Goal: Task Accomplishment & Management: Use online tool/utility

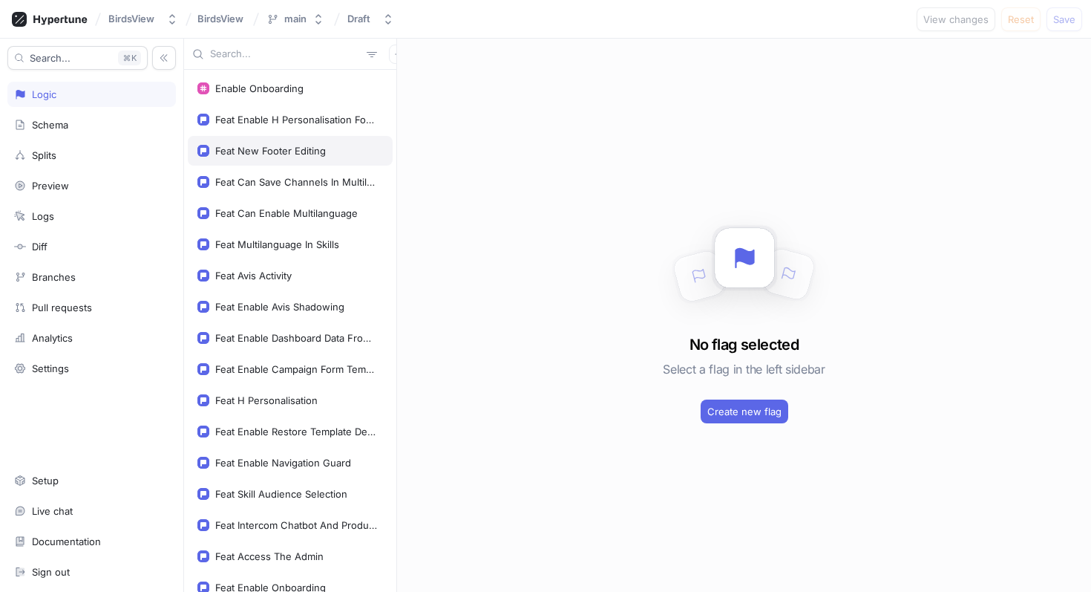
click at [324, 159] on div "Feat New Footer Editing" at bounding box center [290, 151] width 205 height 30
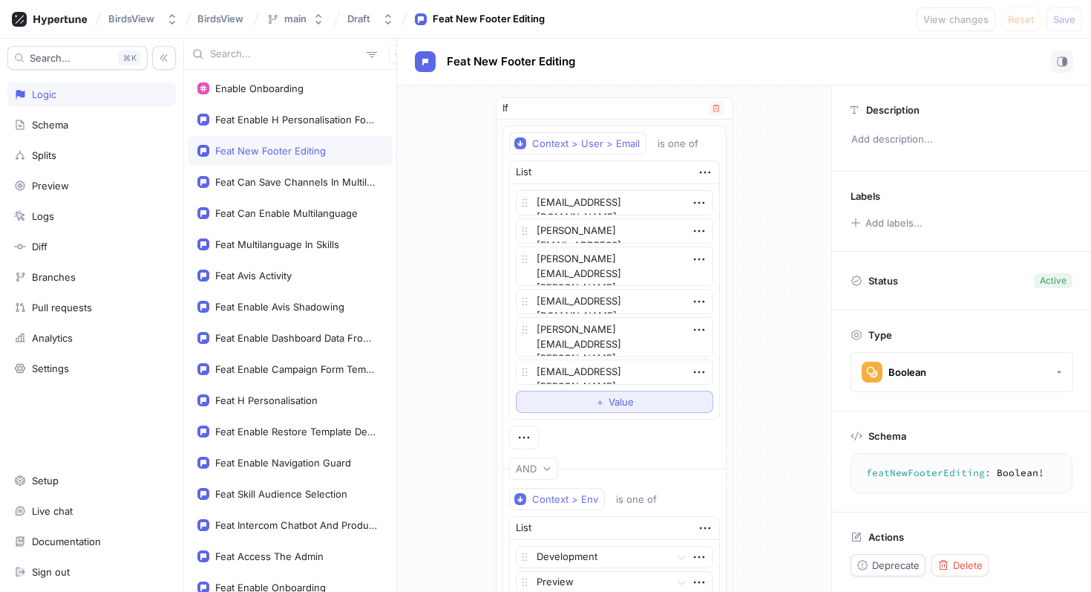
click at [565, 404] on button "＋ Value" at bounding box center [614, 402] width 197 height 22
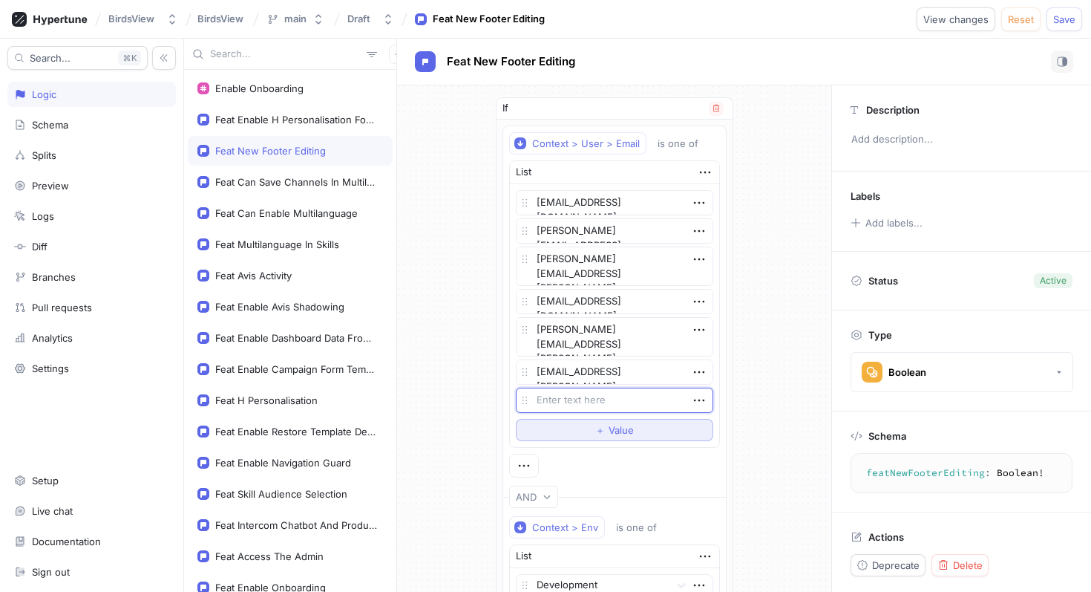
type textarea "x"
type textarea "[PERSON_NAME][EMAIL_ADDRESS][DOMAIN_NAME]"
click at [579, 427] on button "＋ Value" at bounding box center [614, 430] width 197 height 22
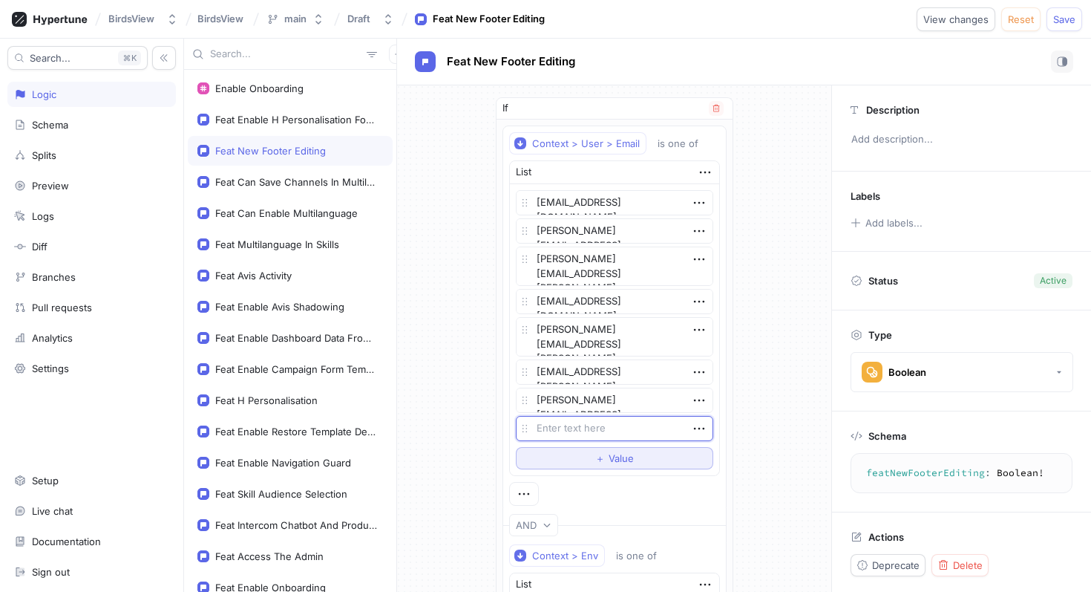
type textarea "x"
type textarea "[PERSON_NAME][EMAIL_ADDRESS][DOMAIN_NAME]"
click at [566, 465] on button "＋ Value" at bounding box center [614, 458] width 197 height 22
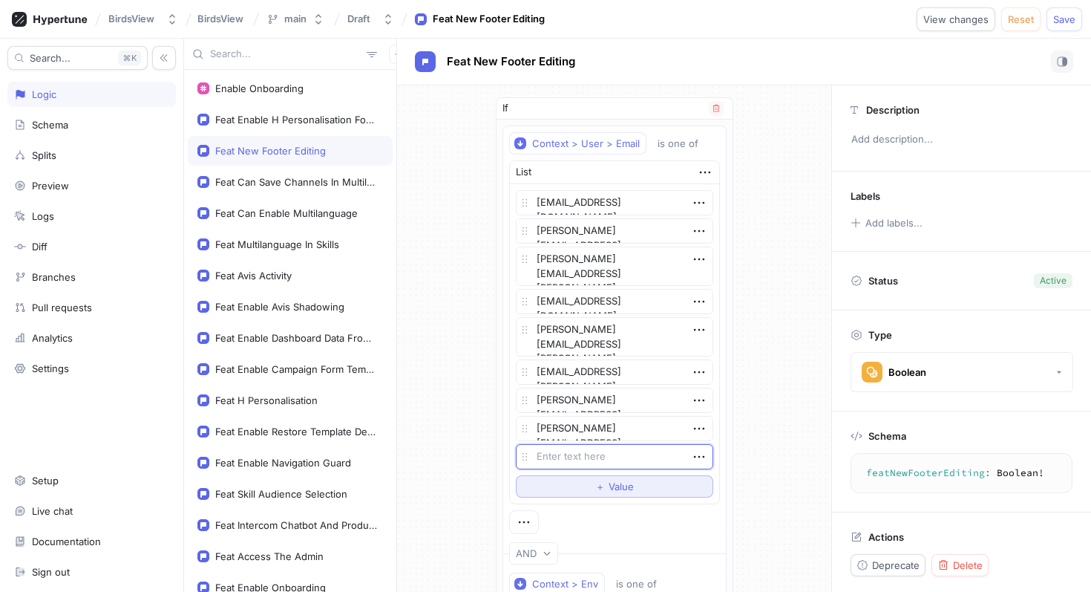
type textarea "x"
type textarea "[PERSON_NAME][EMAIL_ADDRESS][DOMAIN_NAME]"
click at [998, 60] on div "Feat New Footer Editing" at bounding box center [744, 61] width 659 height 22
click at [1068, 16] on span "Save" at bounding box center [1064, 19] width 22 height 9
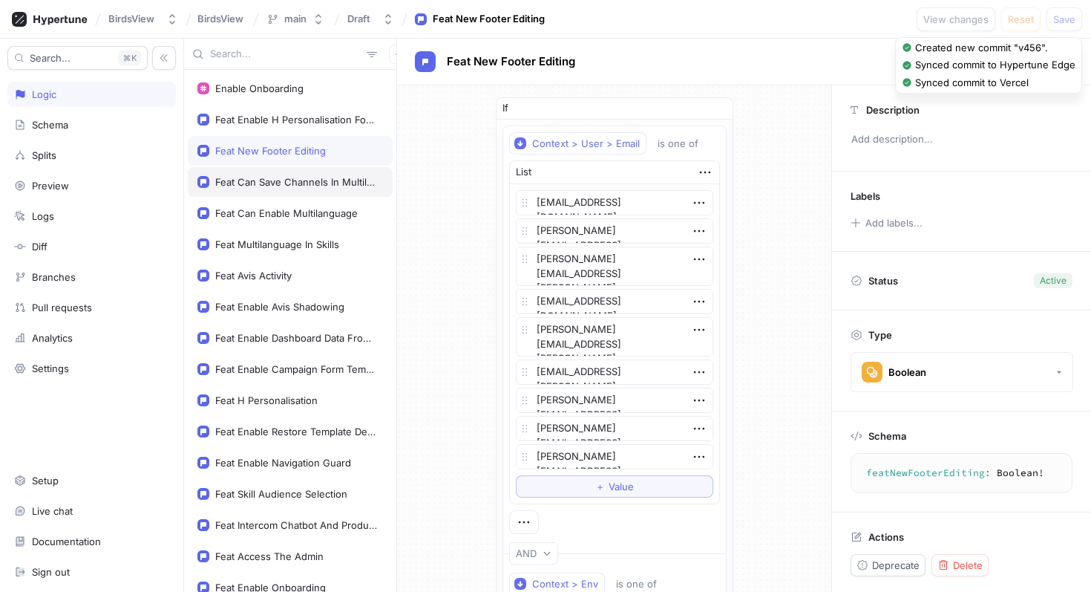
click at [314, 180] on div "Feat Can Save Channels In Multilanguage" at bounding box center [296, 182] width 162 height 12
type textarea "x"
type textarea "featCanSaveChannelsInMultilanguage: Boolean!"
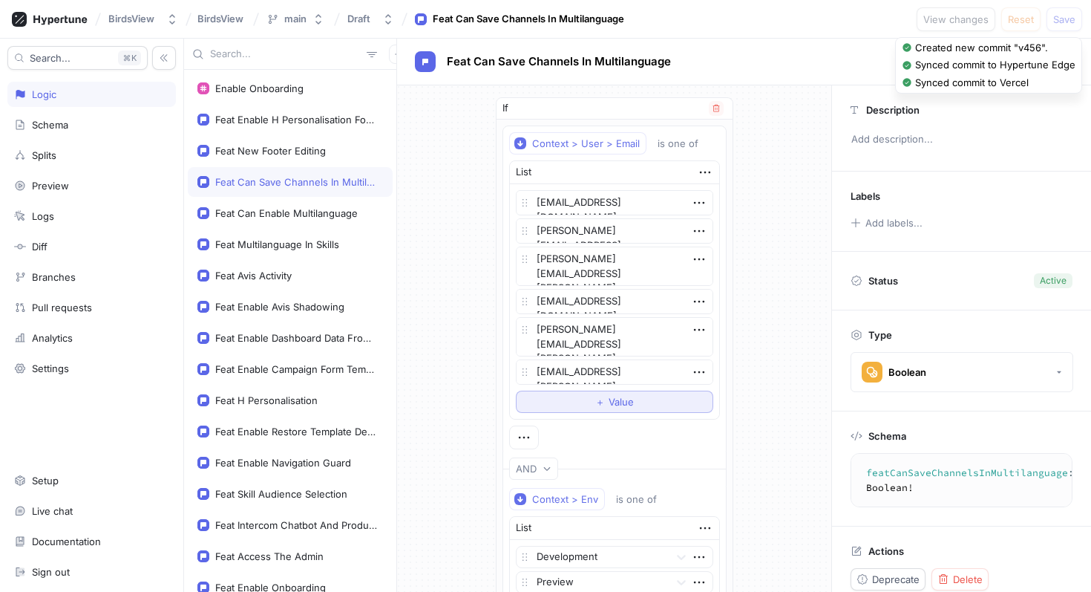
click at [577, 405] on button "＋ Value" at bounding box center [614, 402] width 197 height 22
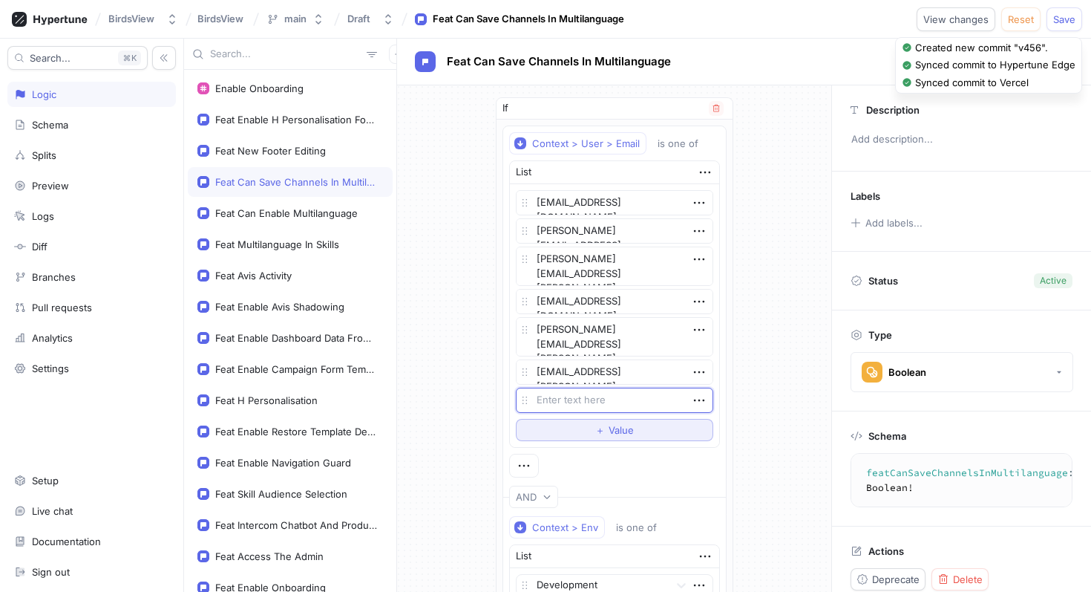
type textarea "x"
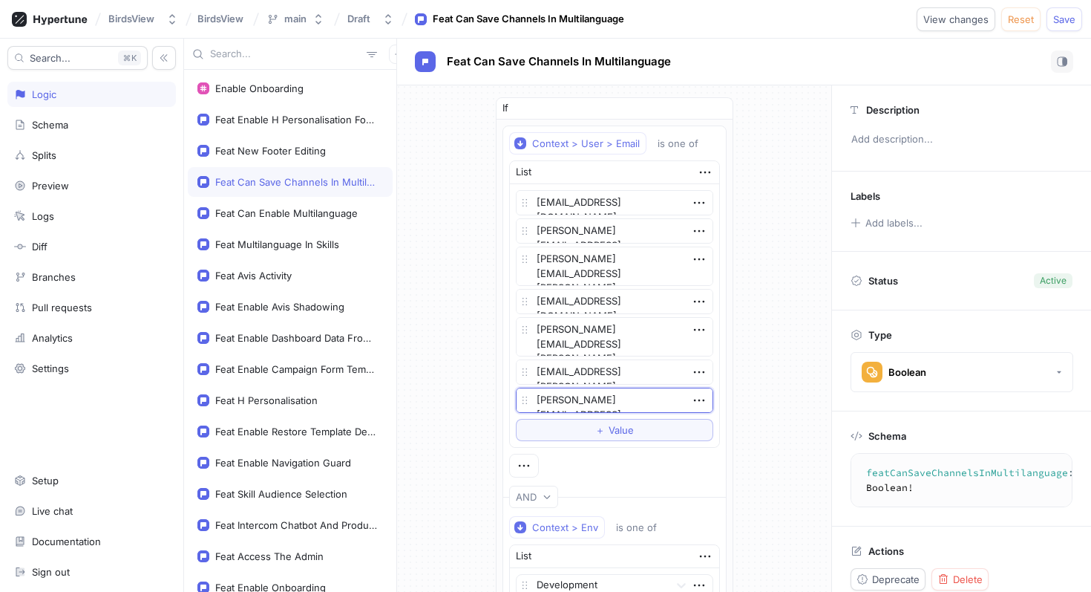
type textarea "[PERSON_NAME][EMAIL_ADDRESS][DOMAIN_NAME]"
click at [618, 431] on span "Value" at bounding box center [621, 429] width 25 height 9
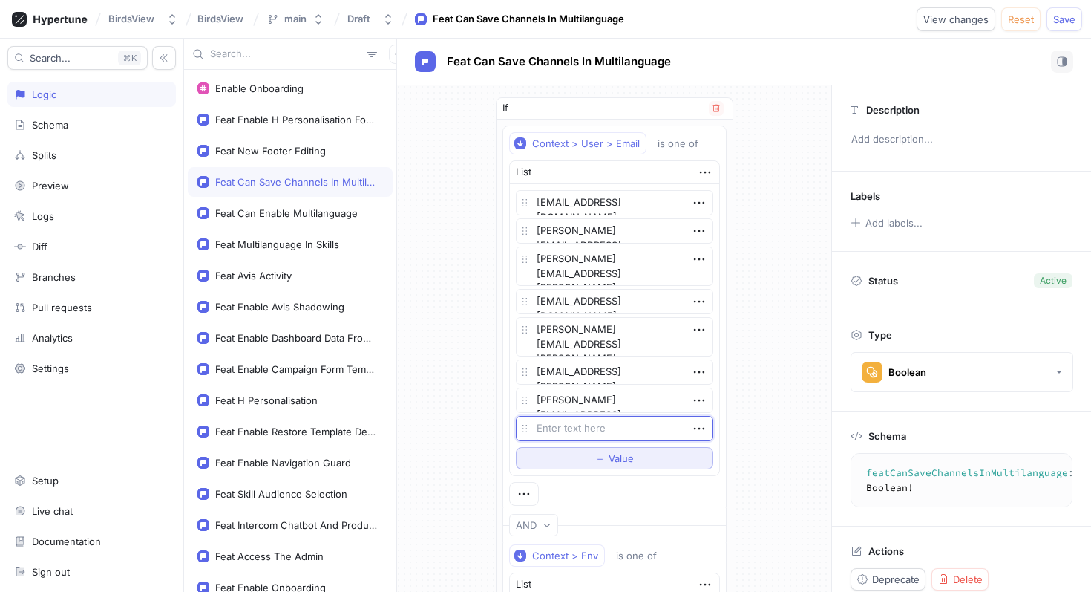
type textarea "x"
type textarea "[PERSON_NAME][EMAIL_ADDRESS][DOMAIN_NAME]"
click at [592, 464] on button "＋ Value" at bounding box center [614, 458] width 197 height 22
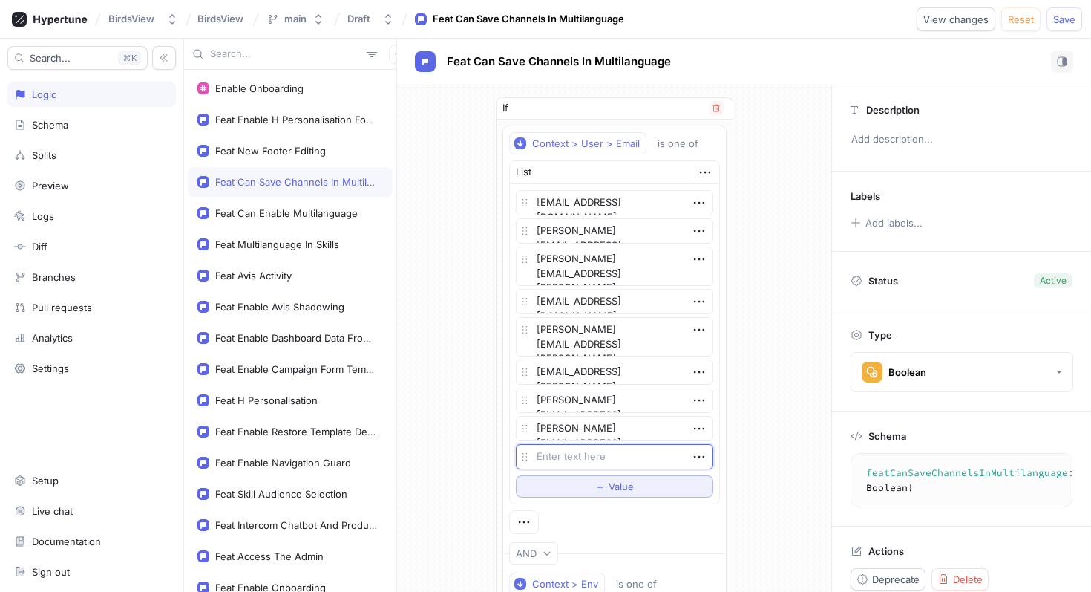
type textarea "x"
type textarea "[PERSON_NAME][EMAIL_ADDRESS][DOMAIN_NAME]"
click at [1065, 24] on button "Save" at bounding box center [1065, 19] width 36 height 24
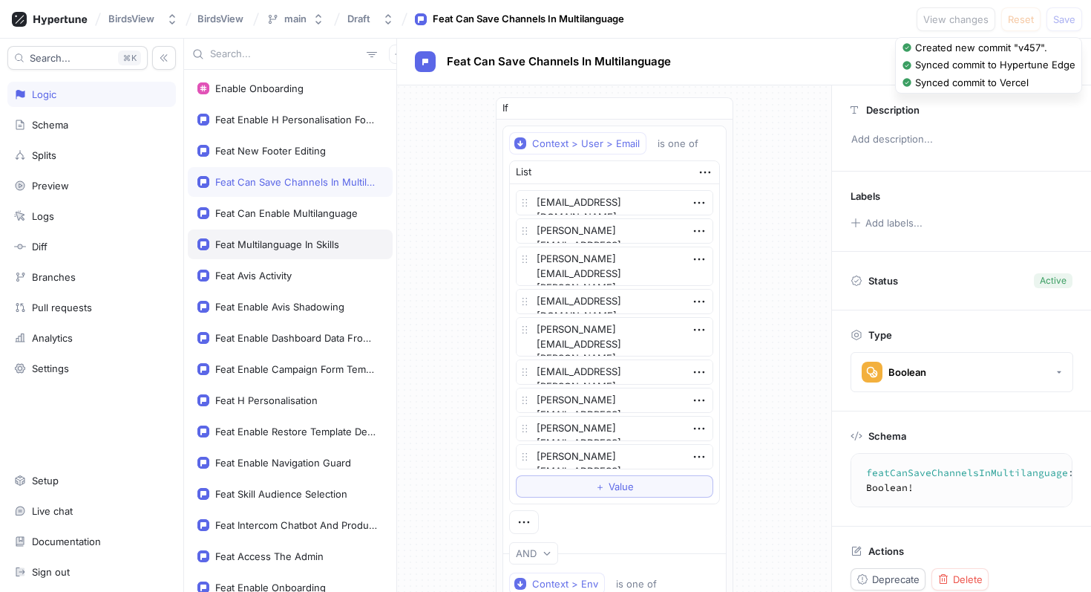
click at [307, 244] on div "Feat Multilanguage In Skills" at bounding box center [277, 244] width 124 height 12
type textarea "x"
type textarea "featMultilanguageInSkills: Boolean!"
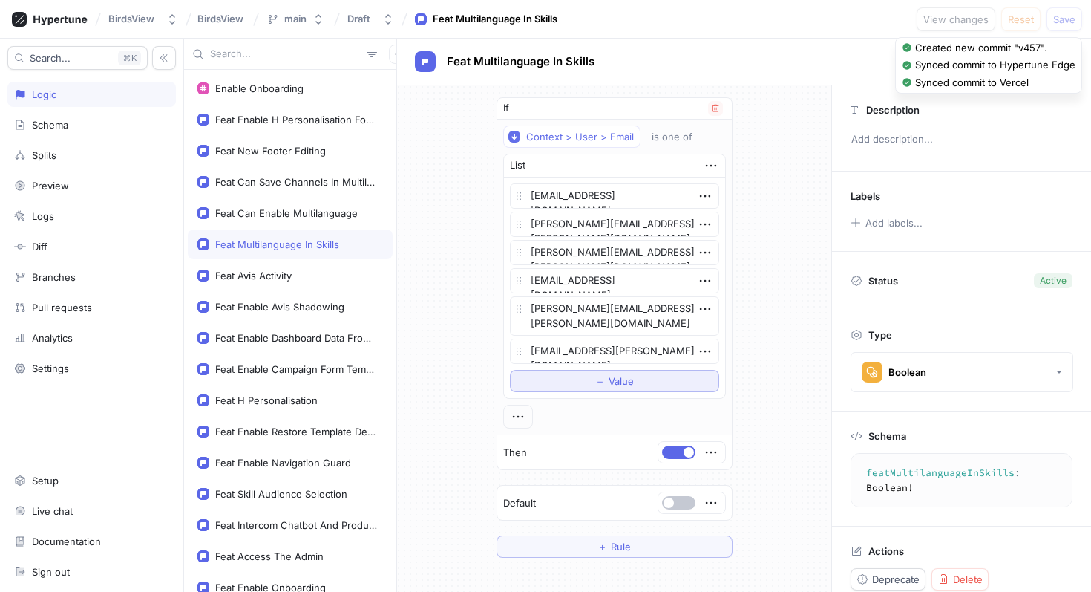
click at [551, 376] on button "＋ Value" at bounding box center [614, 381] width 209 height 22
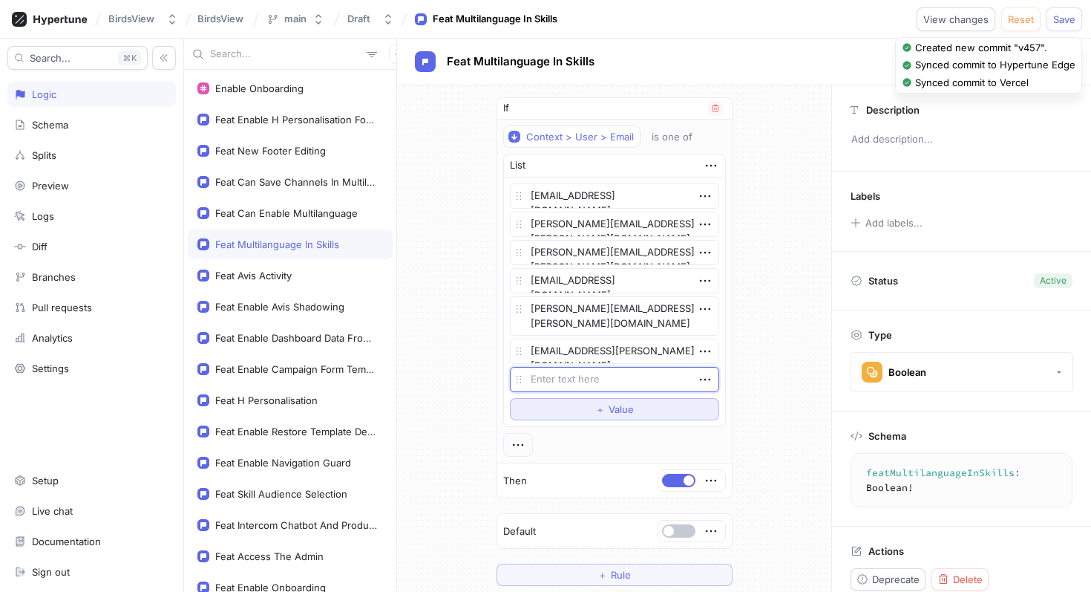
type textarea "x"
type textarea "[PERSON_NAME][EMAIL_ADDRESS][DOMAIN_NAME]"
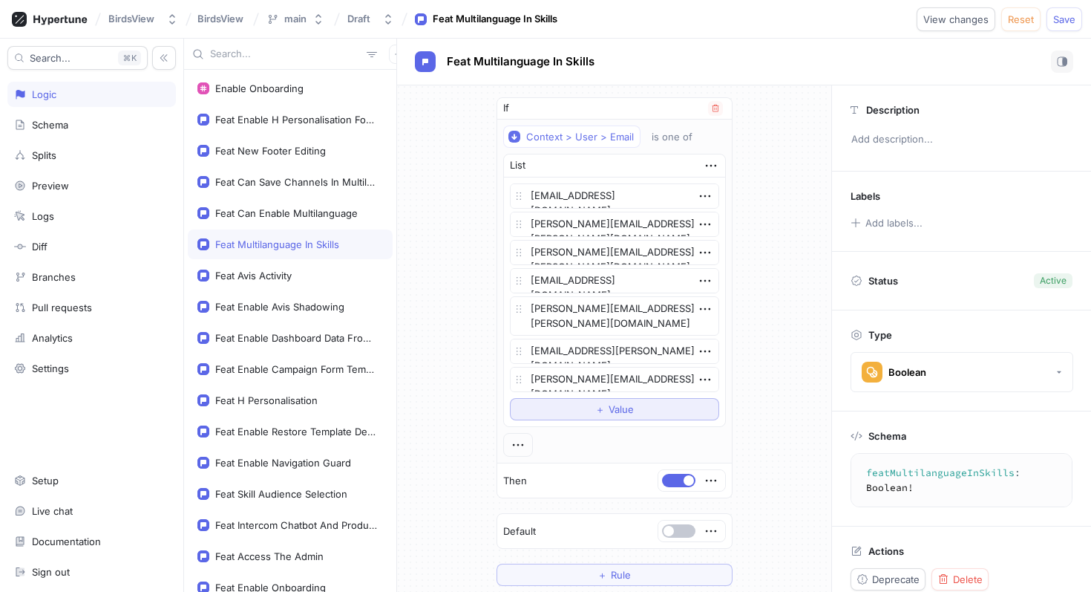
click at [549, 415] on button "＋ Value" at bounding box center [614, 409] width 209 height 22
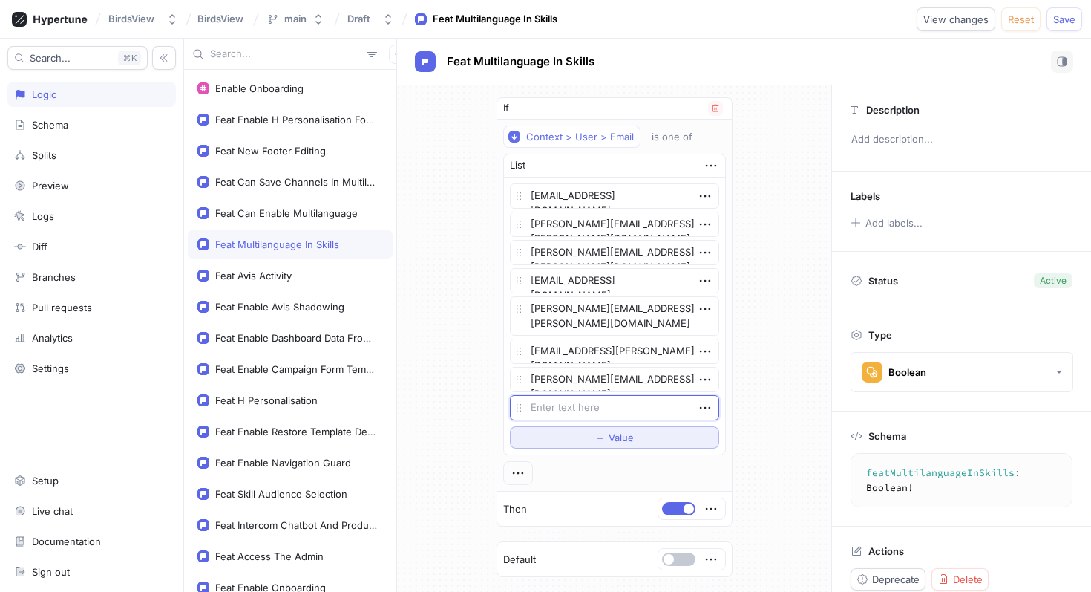
type textarea "x"
type textarea "[PERSON_NAME][EMAIL_ADDRESS][DOMAIN_NAME]"
click at [581, 440] on button "＋ Value" at bounding box center [614, 437] width 209 height 22
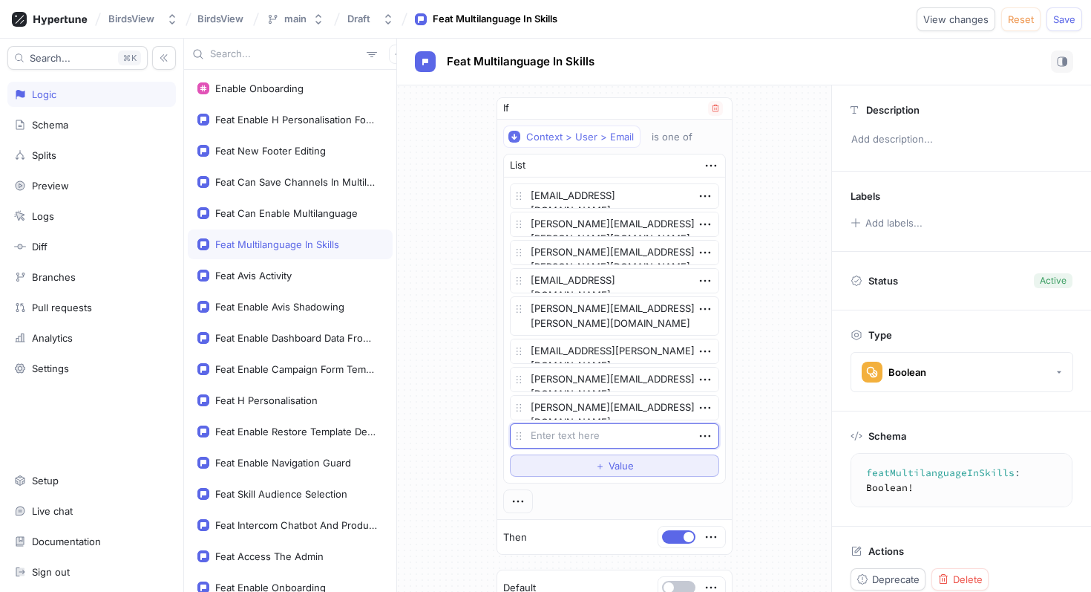
type textarea "x"
type textarea "[PERSON_NAME][EMAIL_ADDRESS][DOMAIN_NAME]"
click at [1056, 20] on span "Save" at bounding box center [1064, 19] width 22 height 9
type textarea "x"
